Goal: Transaction & Acquisition: Download file/media

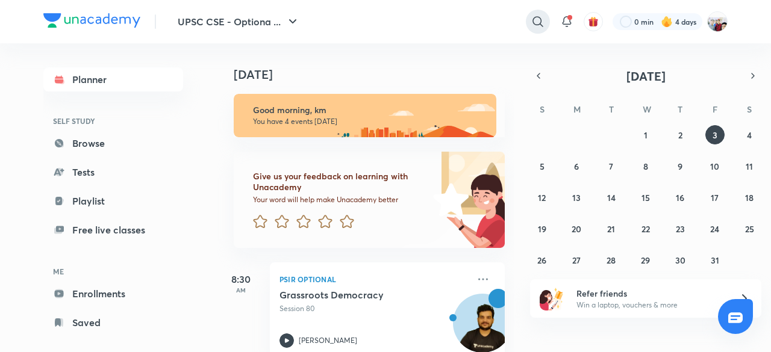
click at [535, 15] on icon at bounding box center [537, 21] width 14 height 14
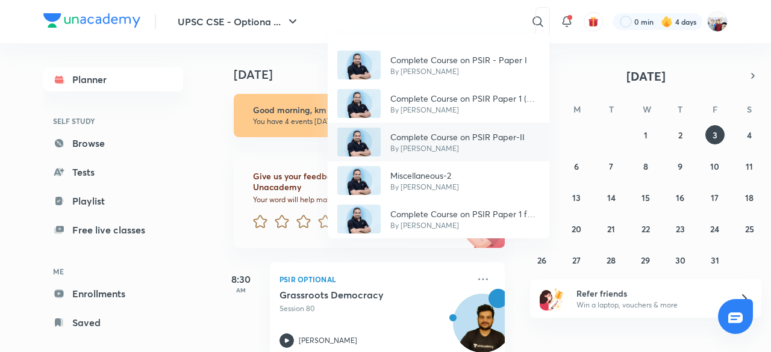
click at [477, 128] on div "Complete Course on PSIR Paper-II By [PERSON_NAME]" at bounding box center [439, 142] width 222 height 39
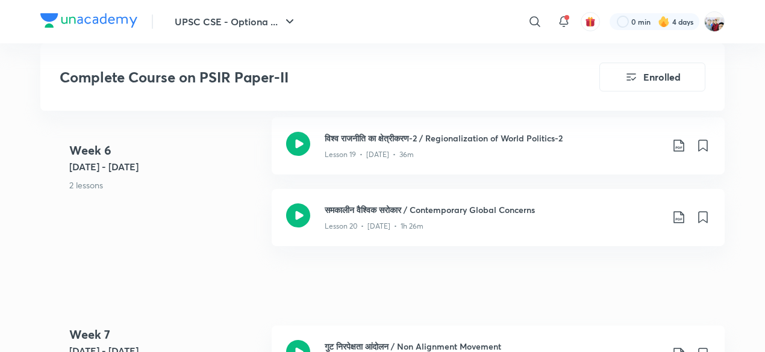
scroll to position [2119, 0]
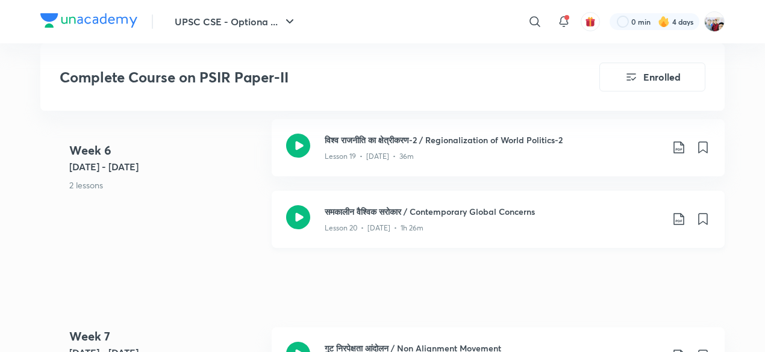
click at [677, 214] on icon at bounding box center [678, 219] width 14 height 14
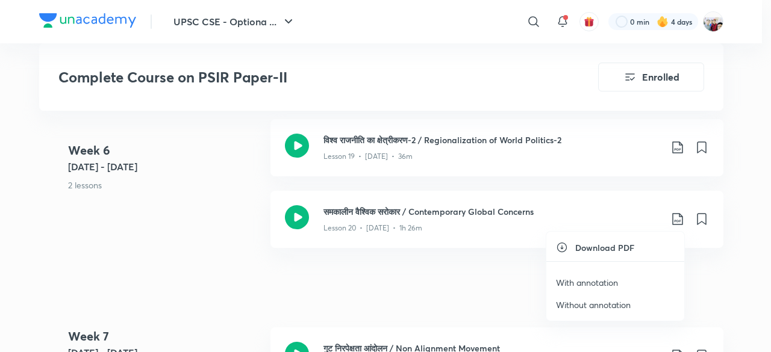
click at [597, 281] on p "With annotation" at bounding box center [587, 282] width 62 height 13
